Goal: Obtain resource: Download file/media

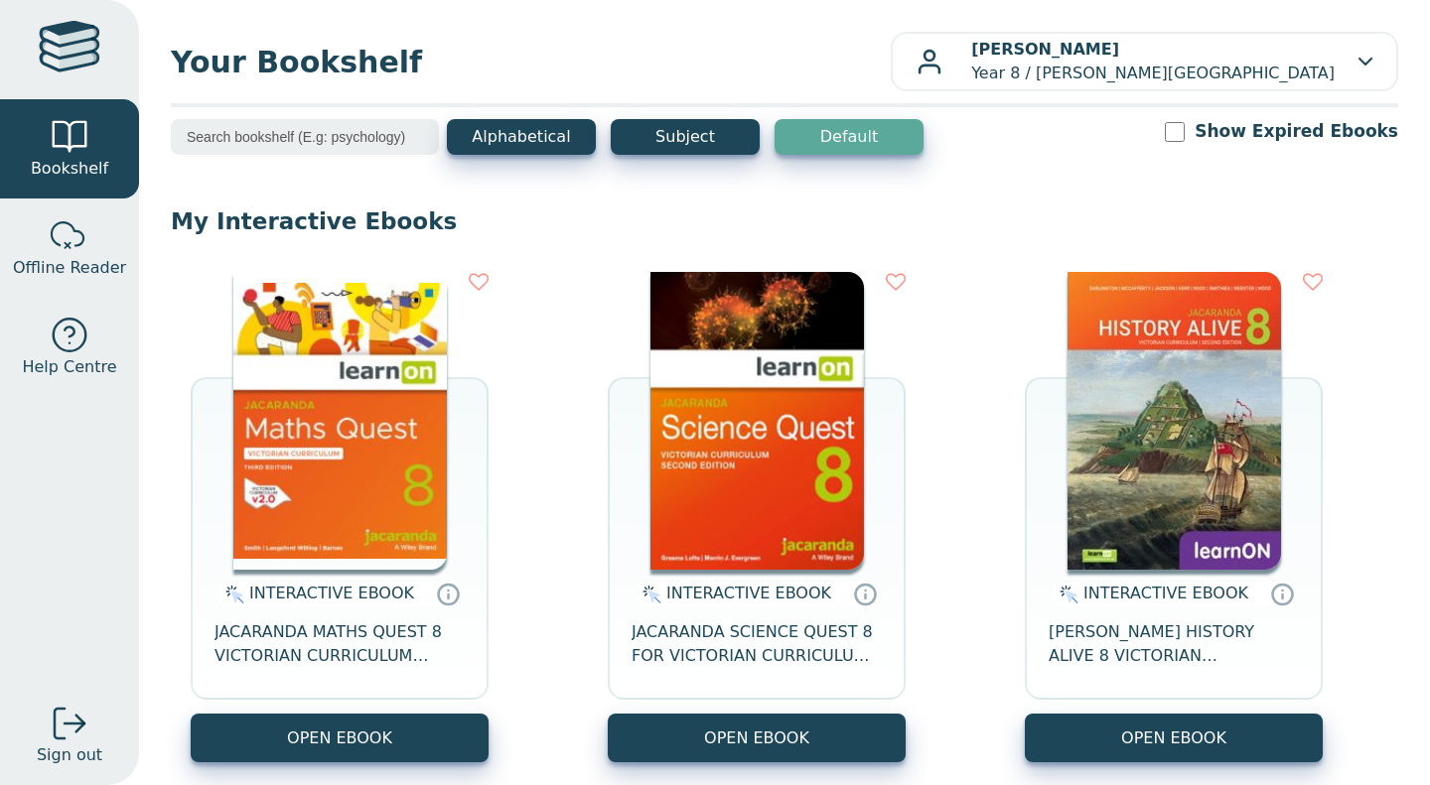
click at [435, 714] on button "OPEN EBOOK" at bounding box center [340, 738] width 298 height 49
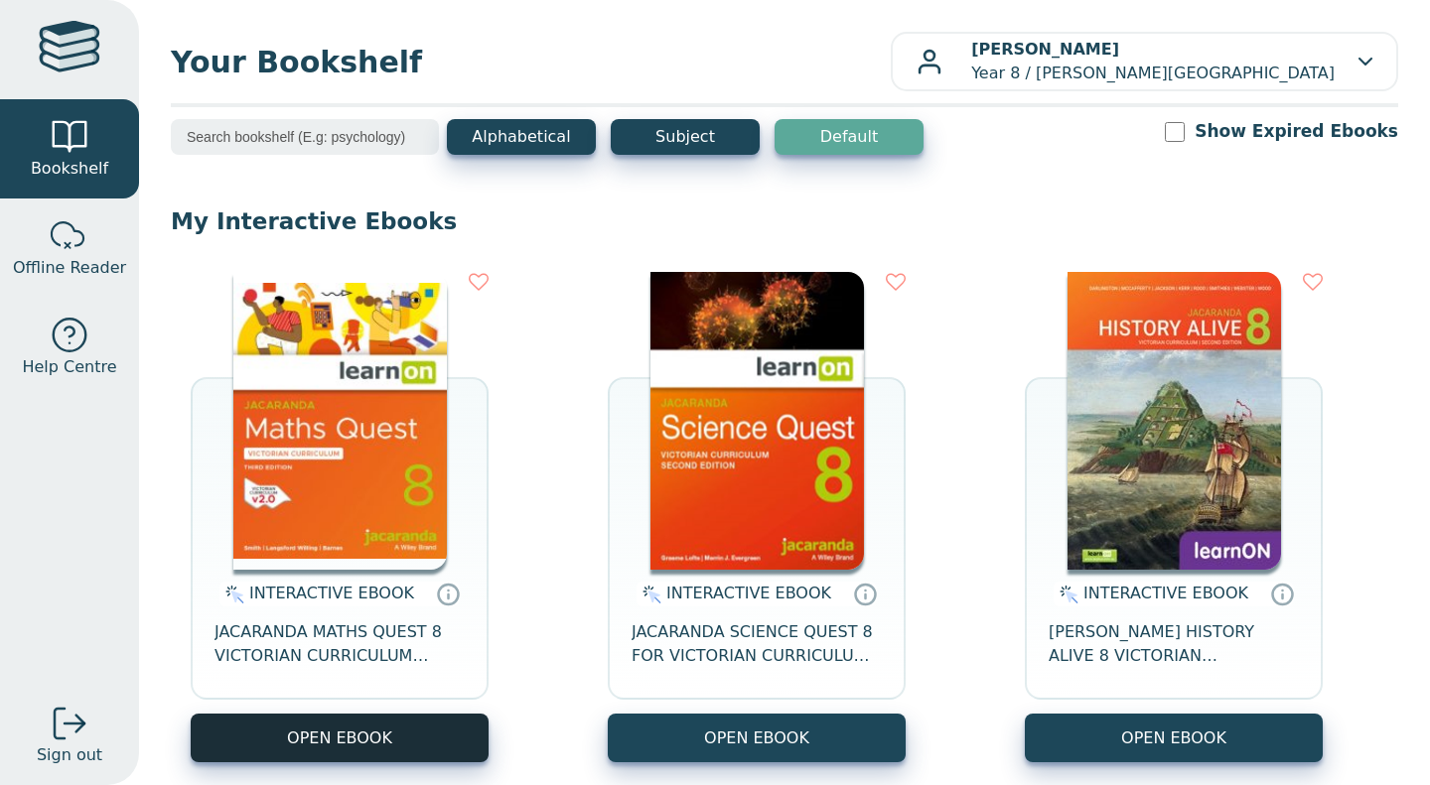
click at [367, 739] on button "OPEN EBOOK" at bounding box center [340, 738] width 298 height 49
click at [306, 731] on button "OPEN EBOOK" at bounding box center [340, 738] width 298 height 49
click at [397, 748] on button "OPEN EBOOK" at bounding box center [340, 738] width 298 height 49
click at [397, 734] on button "OPEN EBOOK" at bounding box center [340, 738] width 298 height 49
click at [402, 742] on button "OPEN EBOOK" at bounding box center [340, 738] width 298 height 49
